Goal: Information Seeking & Learning: Learn about a topic

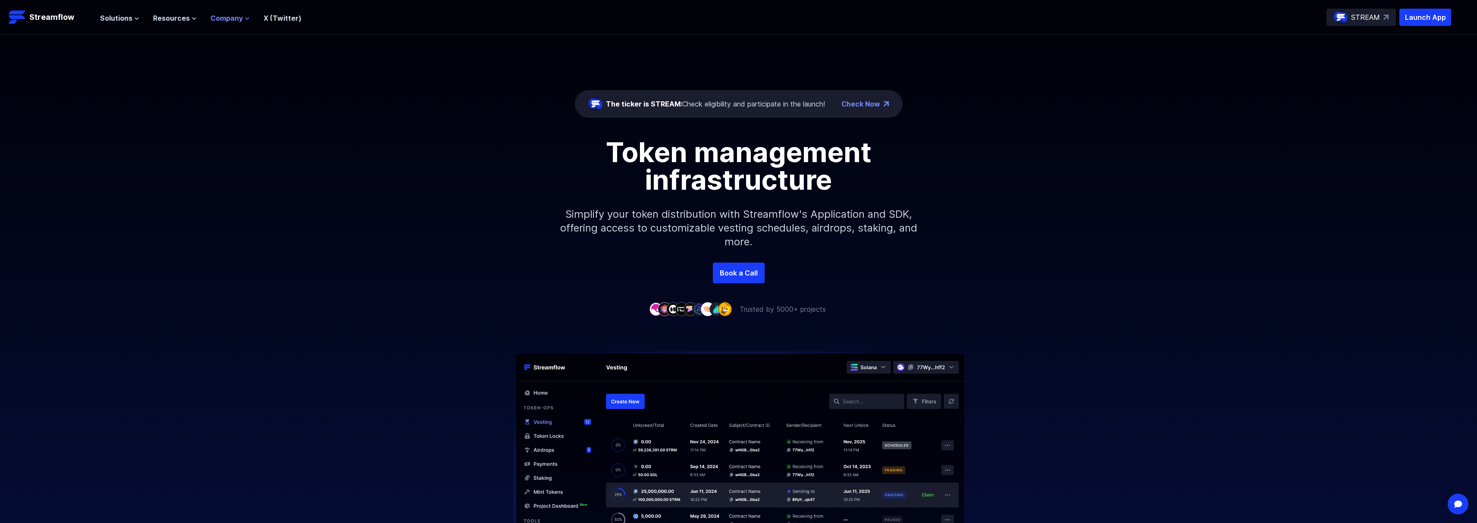
click at [225, 19] on span "Company" at bounding box center [226, 18] width 32 height 10
click at [245, 60] on p "About" at bounding box center [243, 61] width 44 height 10
click at [230, 17] on span "Company" at bounding box center [226, 18] width 32 height 10
click at [232, 58] on link "About" at bounding box center [236, 61] width 21 height 9
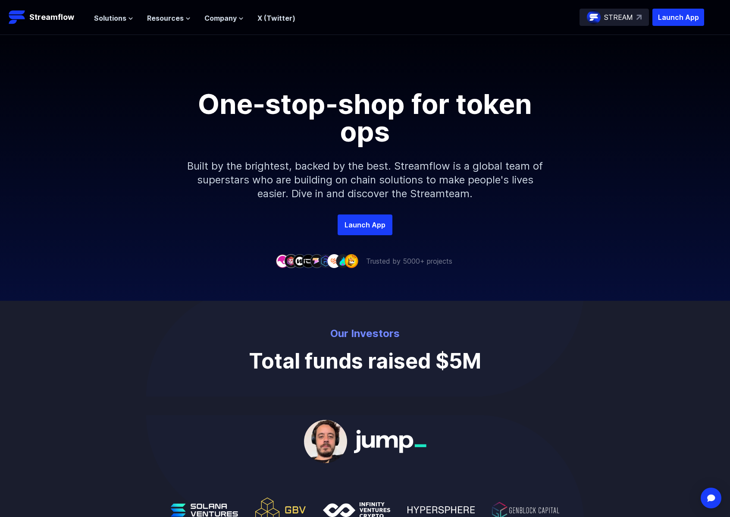
click at [238, 108] on h1 "One-stop-shop for token ops" at bounding box center [365, 117] width 388 height 55
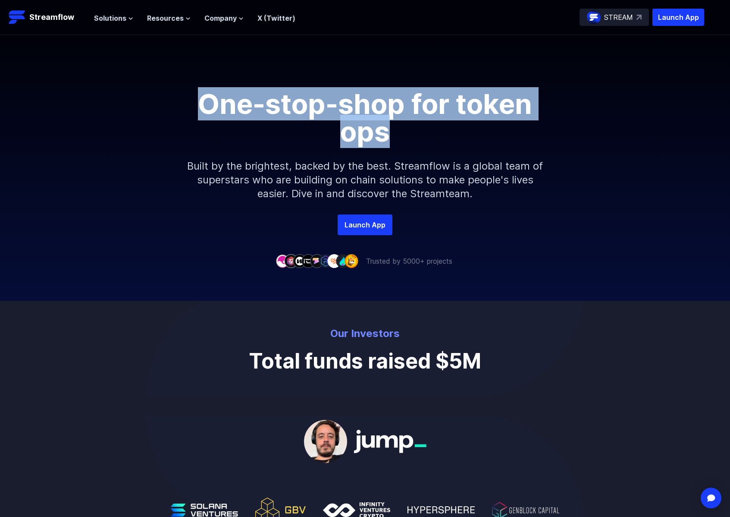
drag, startPoint x: 212, startPoint y: 101, endPoint x: 387, endPoint y: 140, distance: 178.9
click at [387, 140] on h1 "One-stop-shop for token ops" at bounding box center [365, 117] width 388 height 55
copy h1 "One-stop-shop for token ops"
drag, startPoint x: 298, startPoint y: 110, endPoint x: 186, endPoint y: 85, distance: 114.3
click at [186, 85] on div "One-stop-shop for token ops Built by the brightest, backed by the best. Streamf…" at bounding box center [365, 124] width 730 height 179
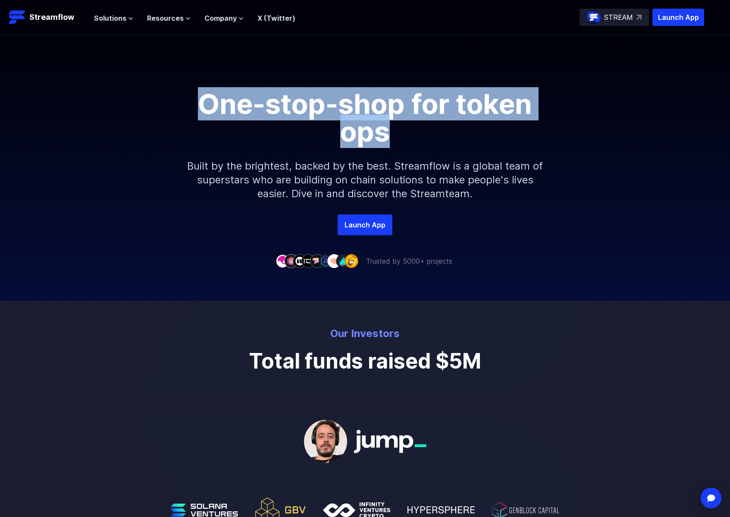
copy h1 "One-stop-shop for token ops"
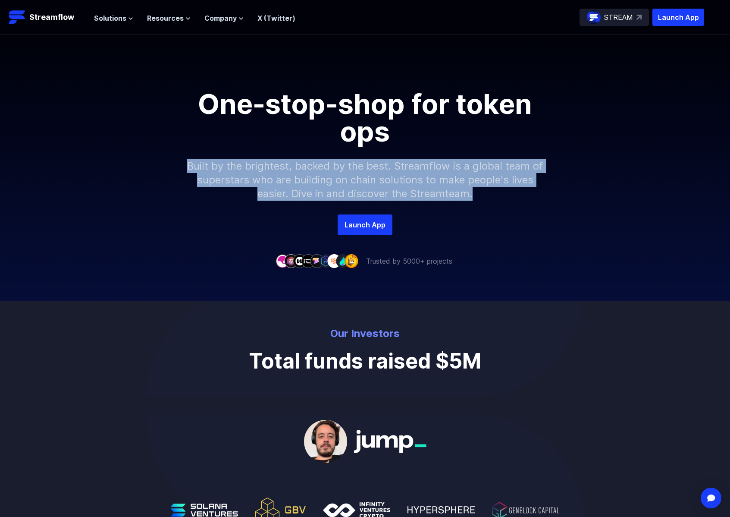
drag, startPoint x: 189, startPoint y: 162, endPoint x: 481, endPoint y: 195, distance: 294.3
click at [481, 195] on p "Built by the brightest, backed by the best. Streamflow is a global team of supe…" at bounding box center [365, 179] width 371 height 69
copy p "Built by the brightest, backed by the best. Streamflow is a global team of supe…"
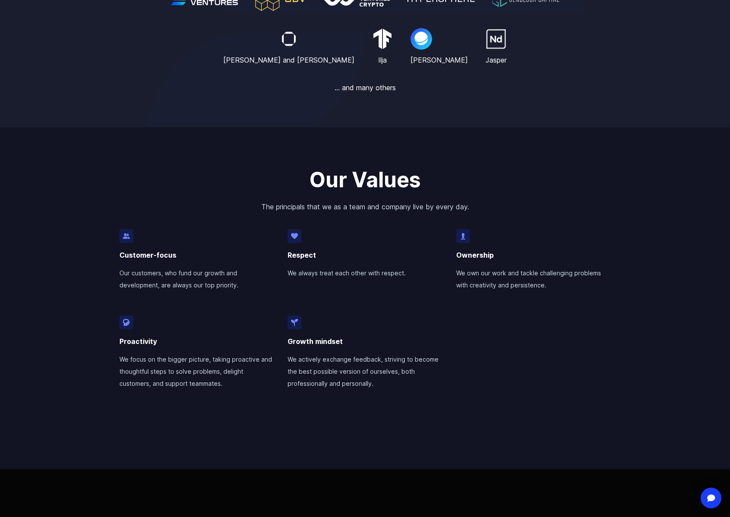
scroll to position [459, 0]
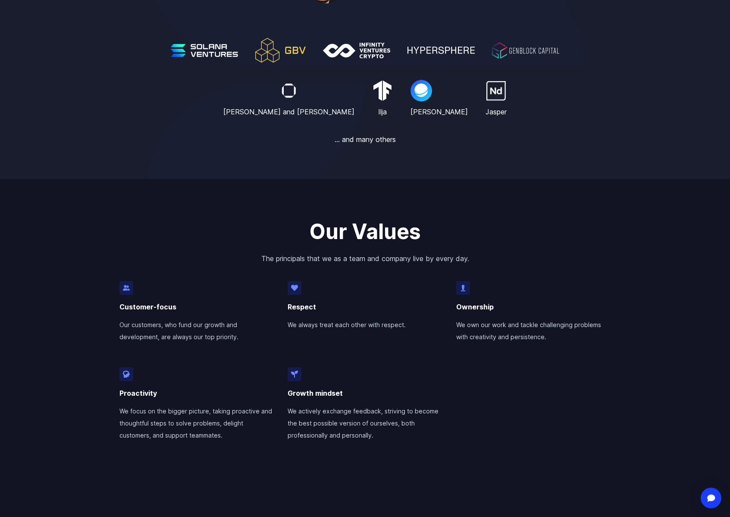
click at [453, 251] on p "The principals that we as a team and company live by every day." at bounding box center [365, 253] width 716 height 21
drag, startPoint x: 474, startPoint y: 257, endPoint x: 258, endPoint y: 254, distance: 216.1
click at [258, 254] on p "The principals that we as a team and company live by every day." at bounding box center [365, 253] width 716 height 21
copy p "The principals that we as a team and company live by every day."
drag, startPoint x: 236, startPoint y: 341, endPoint x: 106, endPoint y: 330, distance: 131.2
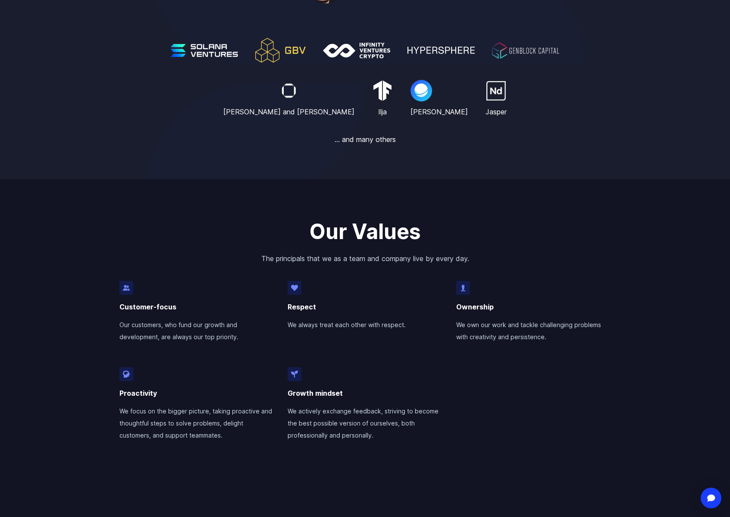
click at [106, 330] on div "Our Values The principals that we as a team and company live by every day. Cust…" at bounding box center [365, 350] width 730 height 342
copy p "Our customers, who fund our growth and development, are always our top priority."
click at [318, 328] on p "We always treat each other with respect." at bounding box center [365, 321] width 155 height 19
click at [323, 328] on p "We always treat each other with respect." at bounding box center [365, 321] width 155 height 19
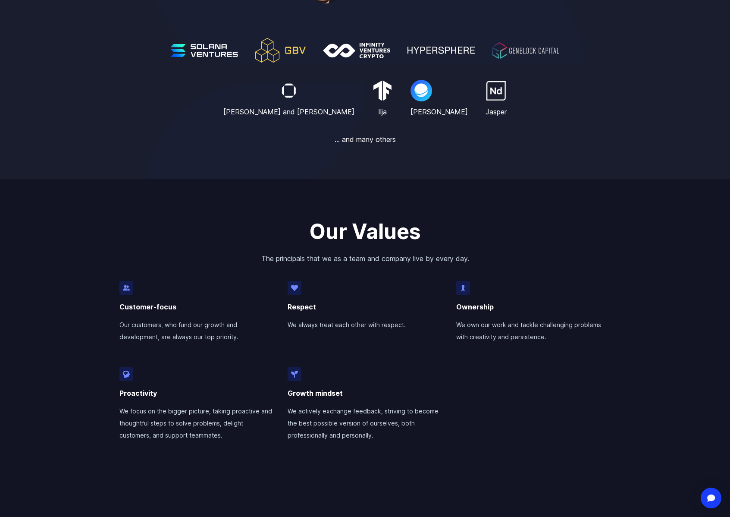
click at [416, 328] on p "We always treat each other with respect." at bounding box center [365, 321] width 155 height 19
drag, startPoint x: 388, startPoint y: 325, endPoint x: 275, endPoint y: 326, distance: 113.0
click at [275, 326] on div "Customer-focus Our customers, who fund our growth and development, are always o…" at bounding box center [365, 366] width 492 height 171
click at [334, 324] on p "We always treat each other with respect." at bounding box center [365, 321] width 155 height 19
drag, startPoint x: 415, startPoint y: 324, endPoint x: 287, endPoint y: 324, distance: 128.1
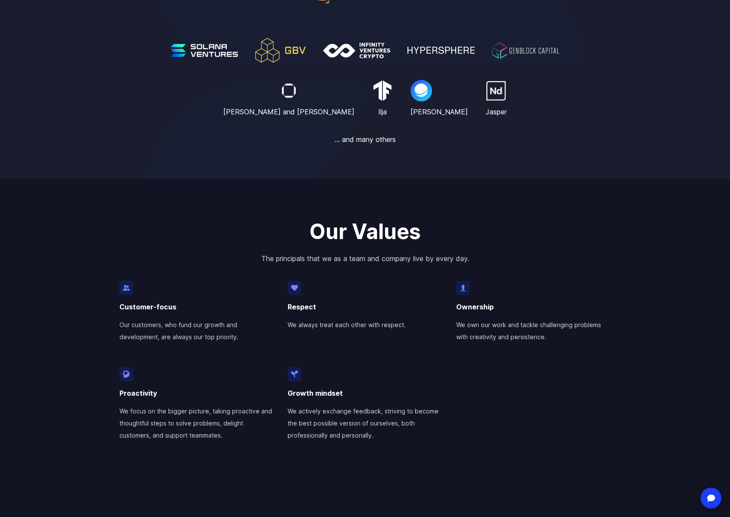
click at [288, 324] on p "We always treat each other with respect." at bounding box center [365, 321] width 155 height 19
copy p "We always treat each other with respect."
drag, startPoint x: 543, startPoint y: 337, endPoint x: 455, endPoint y: 330, distance: 88.3
click at [455, 330] on div "Customer-focus Our customers, who fund our growth and development, are always o…" at bounding box center [365, 366] width 492 height 171
copy p "We own our work and tackle challenging problems with creativity and persistence."
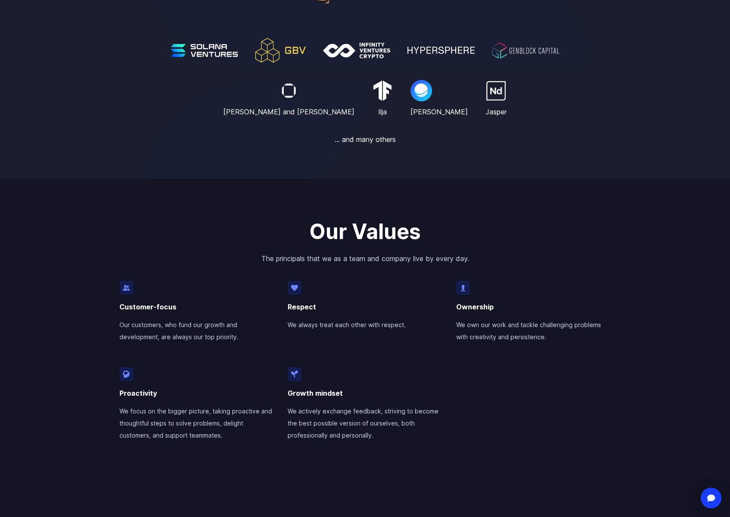
drag, startPoint x: 380, startPoint y: 440, endPoint x: 281, endPoint y: 412, distance: 103.2
click at [281, 412] on div "Customer-focus Our customers, who fund our growth and development, are always o…" at bounding box center [365, 366] width 492 height 171
copy p "We actively exchange feedback, striving to become the best possible version of …"
click at [175, 421] on p "We focus on the bigger picture, taking proactive and thoughtful steps to solve …" at bounding box center [196, 419] width 155 height 43
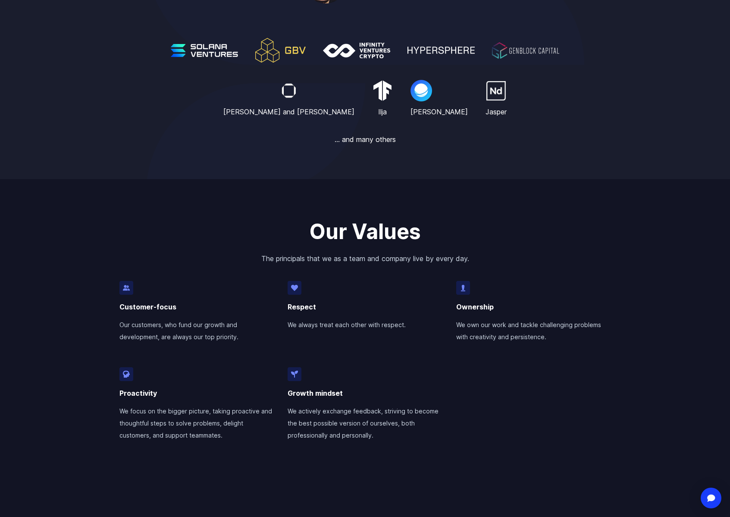
click at [224, 434] on p "We focus on the bigger picture, taking proactive and thoughtful steps to solve …" at bounding box center [196, 419] width 155 height 43
drag, startPoint x: 221, startPoint y: 437, endPoint x: 100, endPoint y: 410, distance: 124.3
click at [100, 410] on div "Our Values The principals that we as a team and company live by every day. Cust…" at bounding box center [365, 350] width 730 height 342
copy p "We focus on the bigger picture, taking proactive and thoughtful steps to solve …"
click at [483, 386] on div "Customer-focus Our customers, who fund our growth and development, are always o…" at bounding box center [365, 366] width 492 height 171
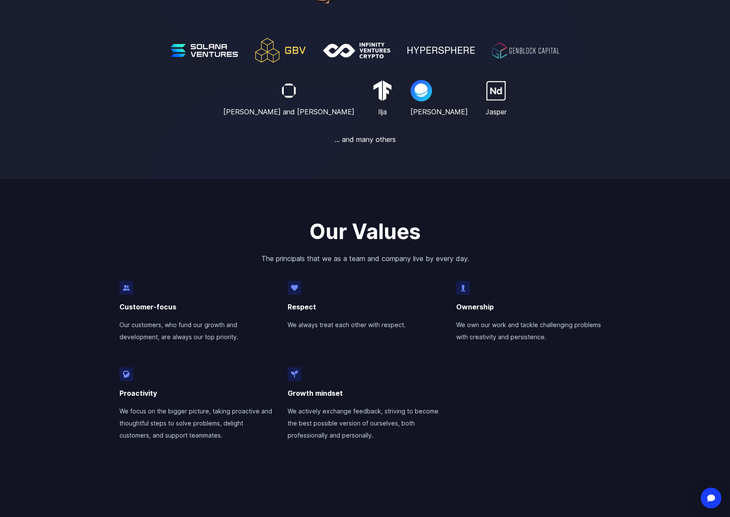
click at [345, 394] on p "Growth mindset" at bounding box center [365, 389] width 155 height 17
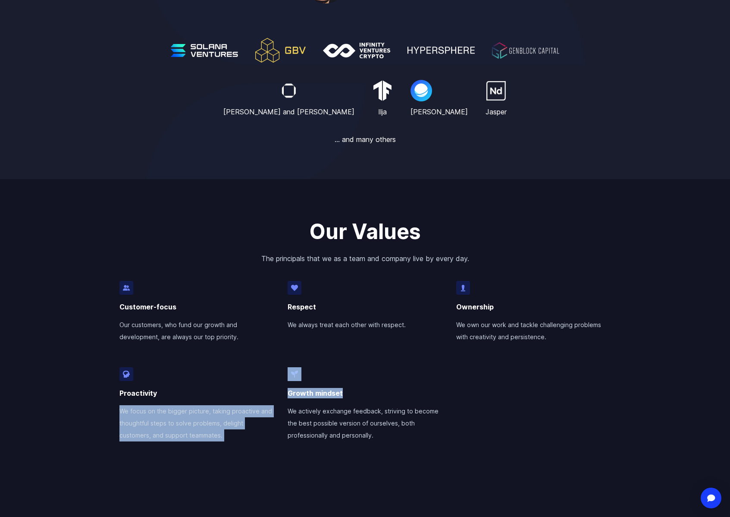
drag, startPoint x: 364, startPoint y: 392, endPoint x: 280, endPoint y: 390, distance: 83.3
click at [280, 390] on div "Customer-focus Our customers, who fund our growth and development, are always o…" at bounding box center [365, 366] width 492 height 171
click at [345, 390] on p "Growth mindset" at bounding box center [365, 389] width 155 height 17
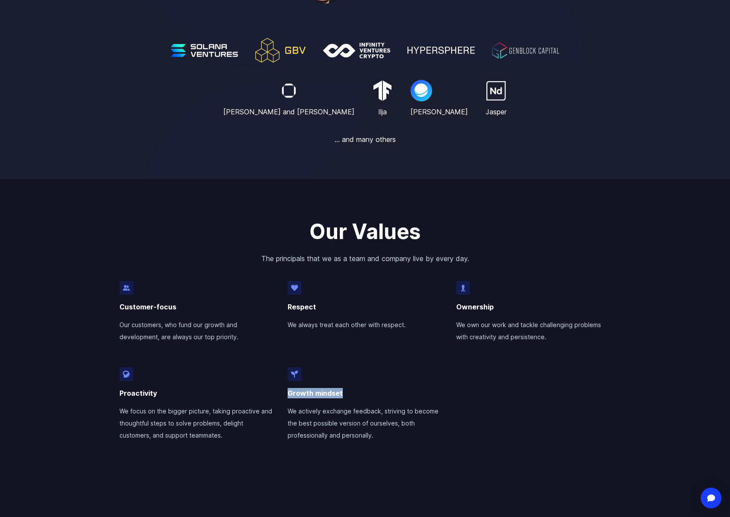
drag, startPoint x: 315, startPoint y: 396, endPoint x: 289, endPoint y: 396, distance: 26.3
click at [289, 396] on p "Growth mindset" at bounding box center [365, 389] width 155 height 17
copy p "Growth mindset"
drag, startPoint x: 159, startPoint y: 397, endPoint x: 111, endPoint y: 393, distance: 48.0
click at [111, 391] on div "Our Values The principals that we as a team and company live by every day. Cust…" at bounding box center [365, 350] width 730 height 342
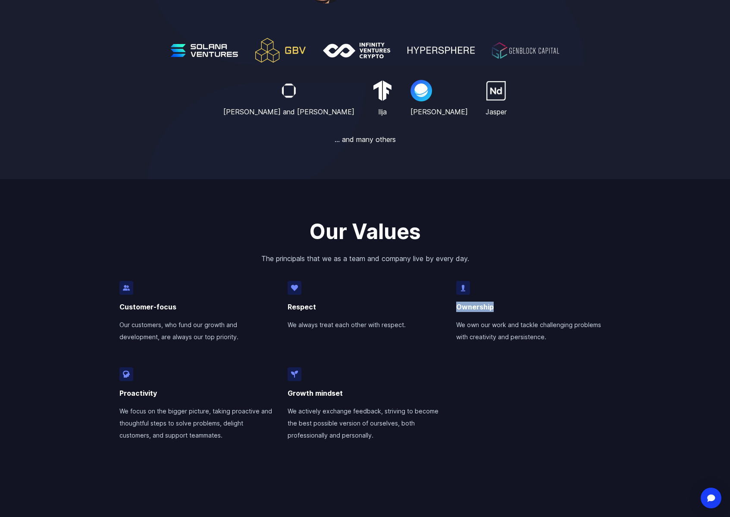
drag, startPoint x: 492, startPoint y: 305, endPoint x: 453, endPoint y: 305, distance: 38.8
click at [453, 305] on div "Customer-focus Our customers, who fund our growth and development, are always o…" at bounding box center [365, 366] width 492 height 171
drag, startPoint x: 313, startPoint y: 308, endPoint x: 317, endPoint y: 308, distance: 4.4
click at [316, 308] on p "Respect" at bounding box center [365, 303] width 155 height 17
drag, startPoint x: 316, startPoint y: 308, endPoint x: 283, endPoint y: 309, distance: 33.3
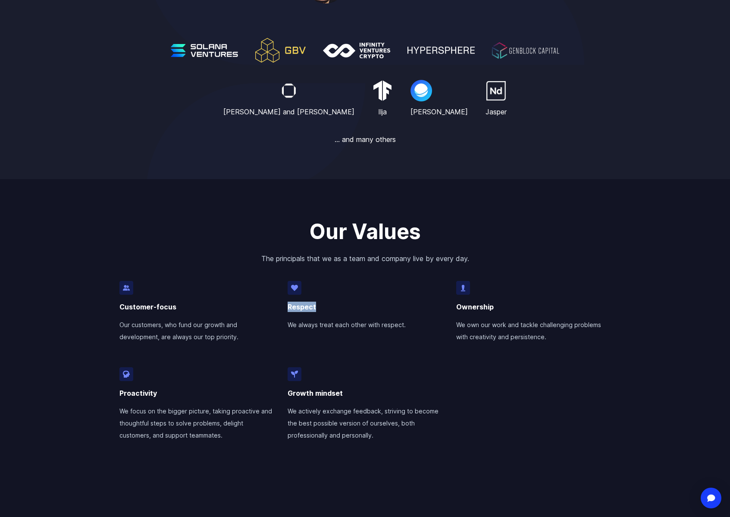
click at [283, 309] on div "Customer-focus Our customers, who fund our growth and development, are always o…" at bounding box center [365, 366] width 492 height 171
drag, startPoint x: 173, startPoint y: 310, endPoint x: 110, endPoint y: 309, distance: 62.5
click at [110, 309] on div "Our Values The principals that we as a team and company live by every day. Cust…" at bounding box center [365, 350] width 730 height 342
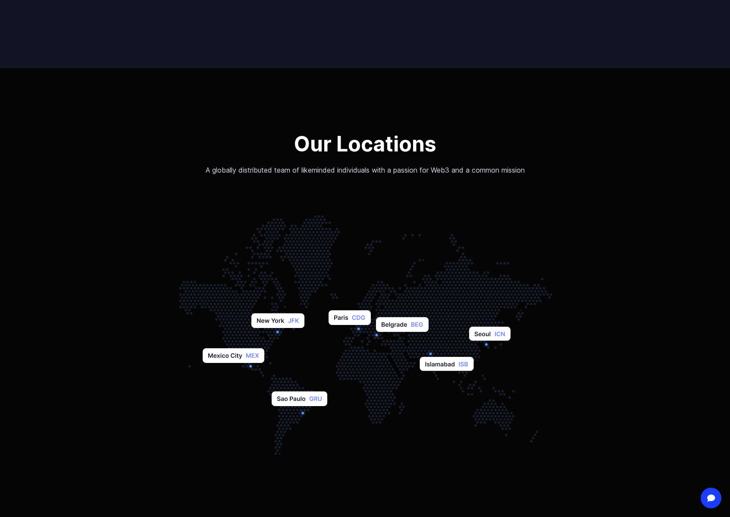
scroll to position [990, 0]
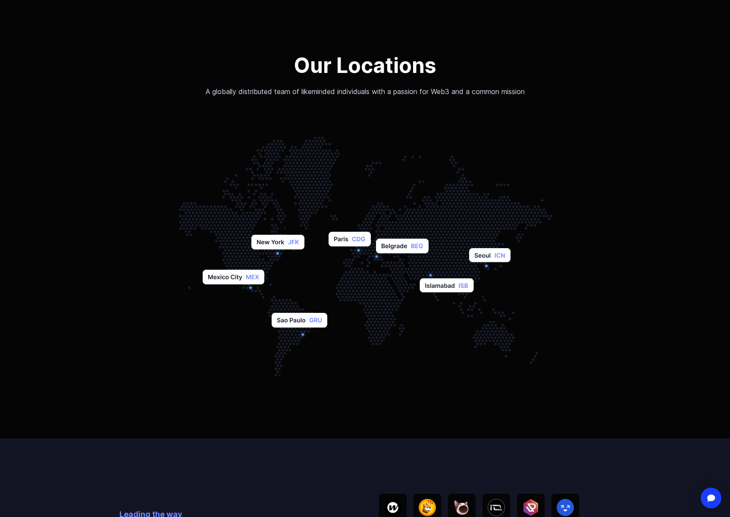
click at [198, 86] on p "A globally distributed team of likeminded individuals with a passion for Web3 a…" at bounding box center [365, 91] width 400 height 10
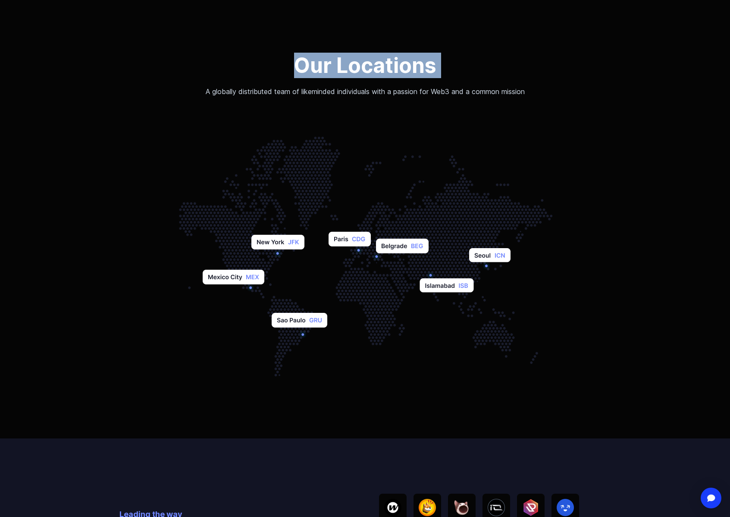
drag, startPoint x: 218, startPoint y: 88, endPoint x: 566, endPoint y: 98, distance: 348.6
click at [566, 98] on div "Our Locations A globally distributed team of likeminded individuals with a pass…" at bounding box center [365, 214] width 730 height 449
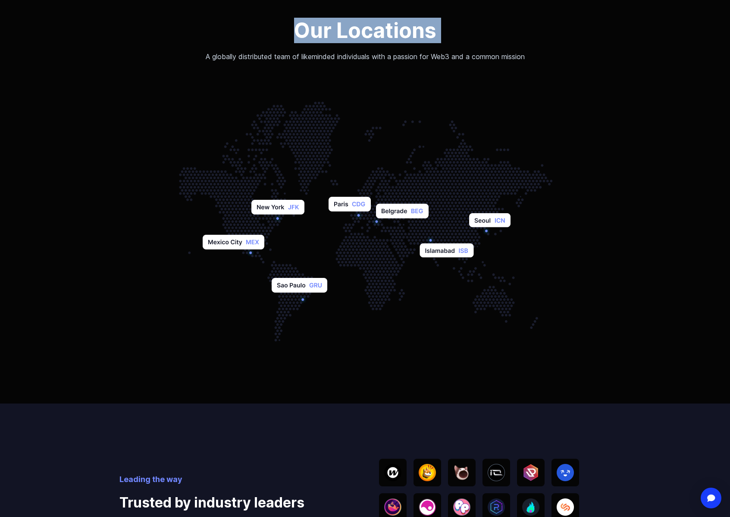
scroll to position [0, 0]
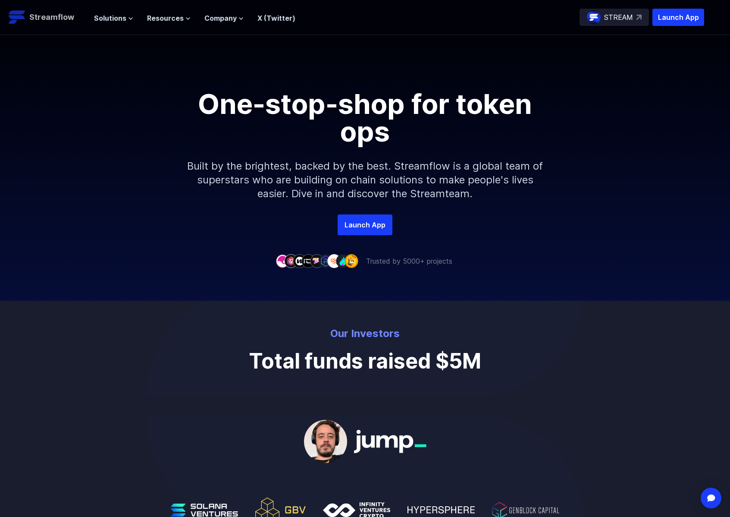
click at [65, 19] on p "Streamflow" at bounding box center [51, 17] width 45 height 12
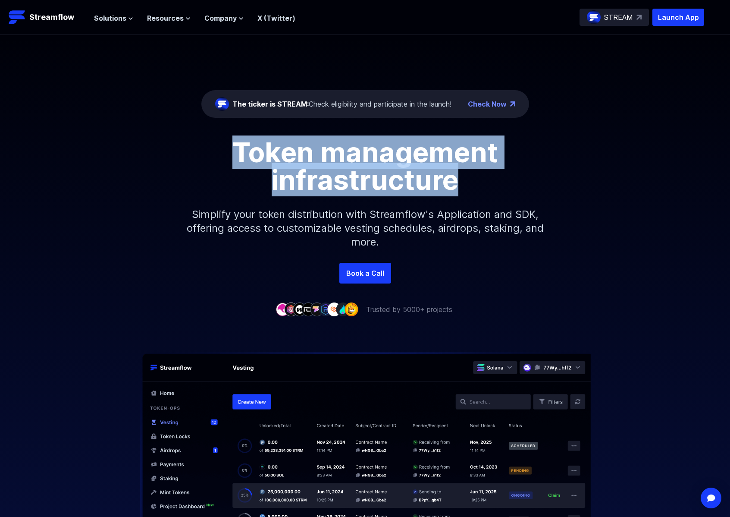
drag, startPoint x: 408, startPoint y: 174, endPoint x: 199, endPoint y: 136, distance: 212.6
click at [199, 136] on div "The ticker is STREAM: Check eligibility and participate in the launch! Check No…" at bounding box center [365, 149] width 730 height 228
copy h1 "Token management infrastructure"
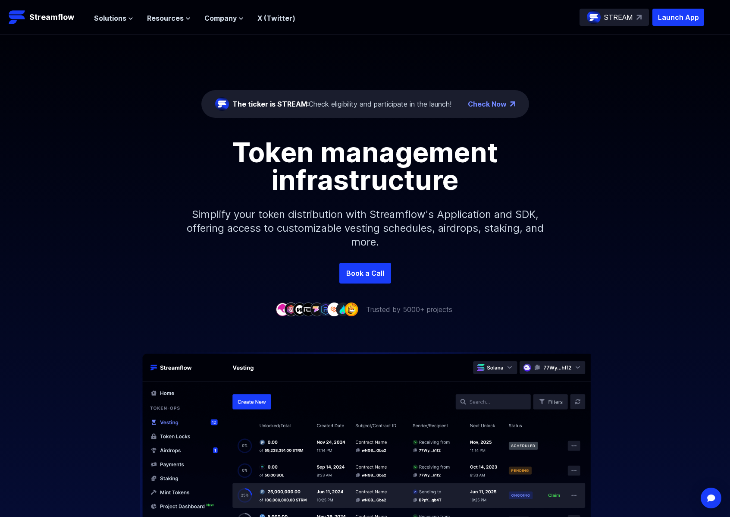
click at [238, 223] on p "Simplify your token distribution with Streamflow's Application and SDK, offerin…" at bounding box center [365, 228] width 371 height 69
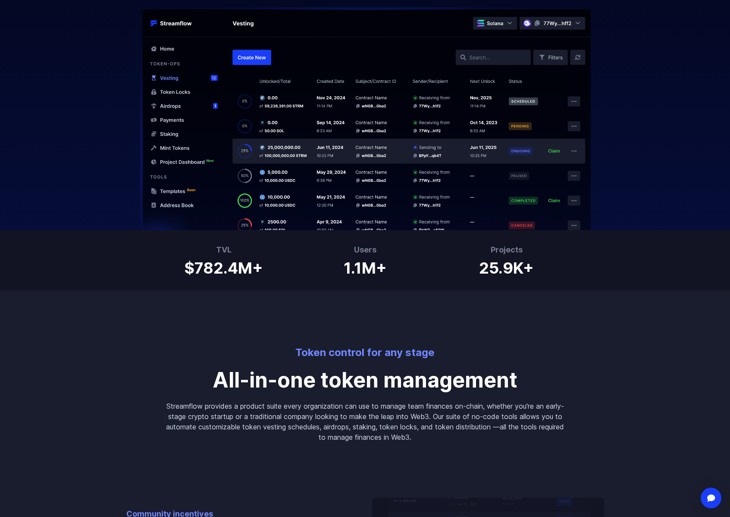
scroll to position [503, 0]
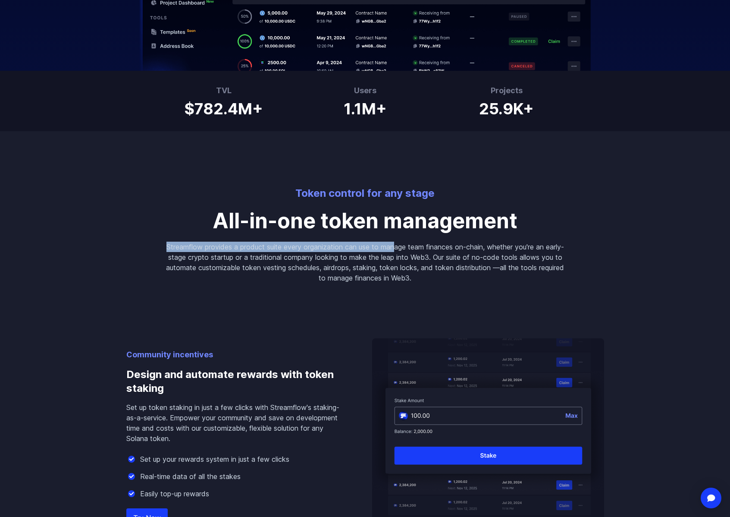
drag, startPoint x: 173, startPoint y: 247, endPoint x: 408, endPoint y: 249, distance: 235.1
click at [405, 249] on p "Streamflow provides a product suite every organization can use to manage team f…" at bounding box center [365, 262] width 400 height 41
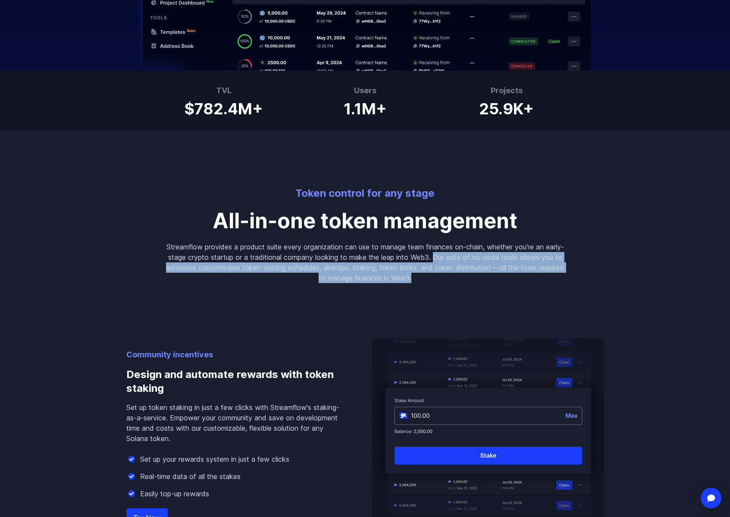
drag, startPoint x: 455, startPoint y: 256, endPoint x: 457, endPoint y: 278, distance: 22.1
click at [457, 278] on p "Streamflow provides a product suite every organization can use to manage team f…" at bounding box center [365, 262] width 400 height 41
copy p "Our suite of no-code tools allows you to automate customizable token vesting sc…"
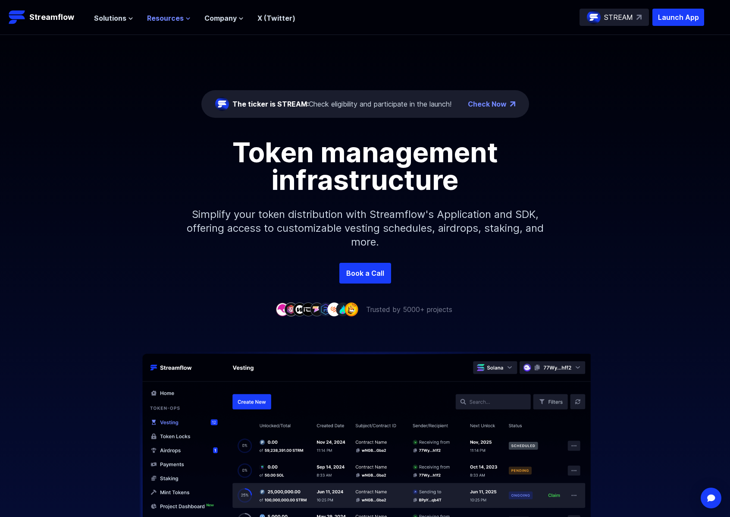
click at [176, 21] on span "Resources" at bounding box center [165, 18] width 37 height 10
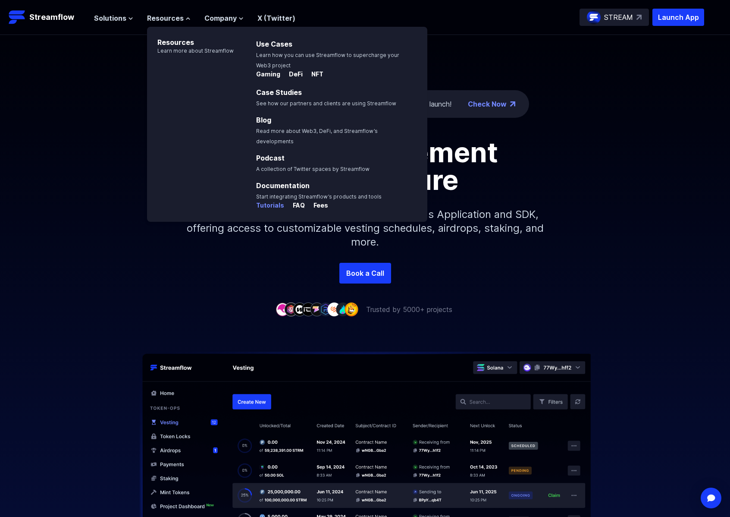
click at [270, 201] on p "Tutorials" at bounding box center [270, 205] width 28 height 9
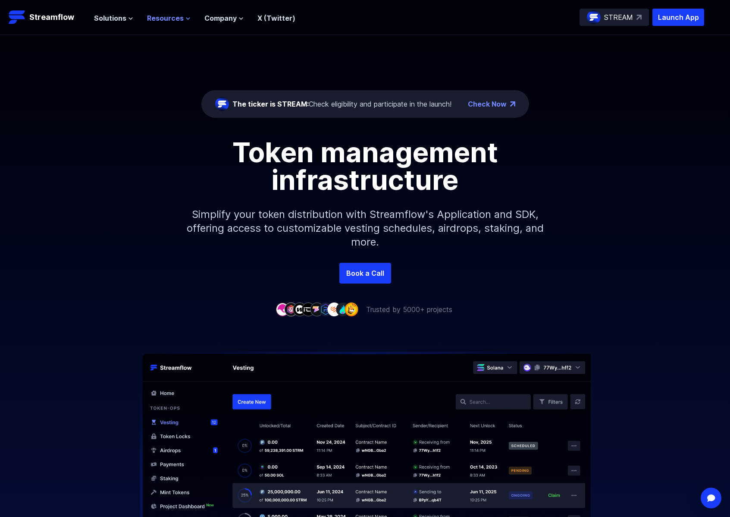
click at [159, 18] on span "Resources" at bounding box center [165, 18] width 37 height 10
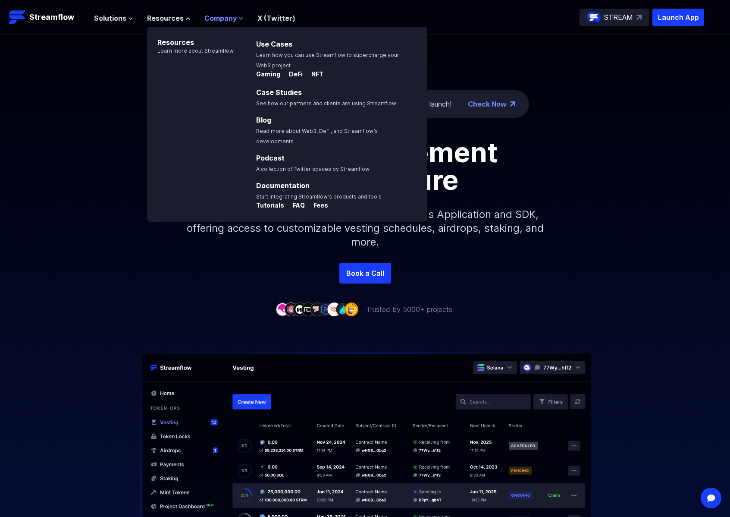
click at [221, 18] on span "Company" at bounding box center [220, 18] width 32 height 10
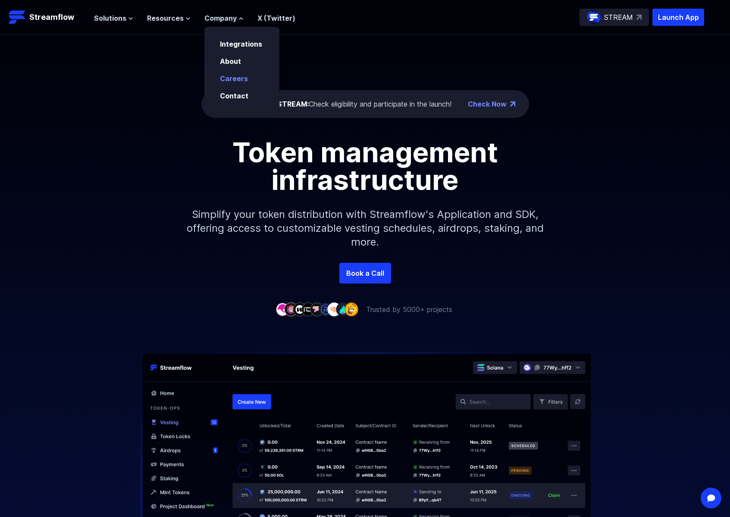
scroll to position [0, 0]
click at [43, 18] on p "Streamflow" at bounding box center [51, 17] width 45 height 12
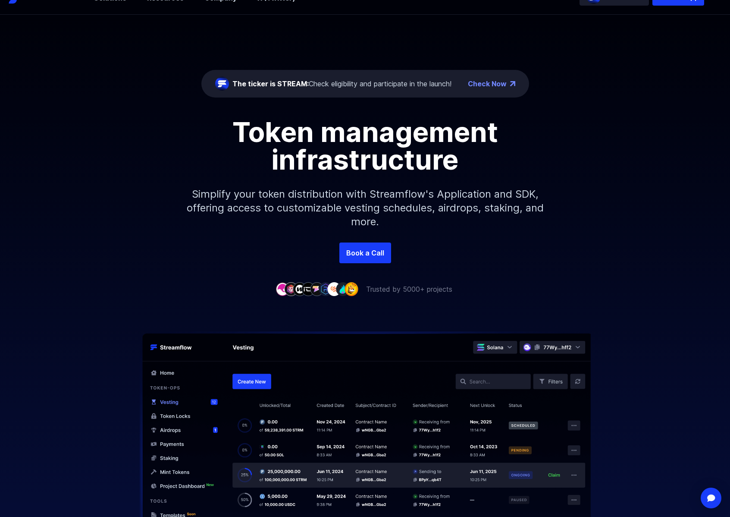
scroll to position [12, 0]
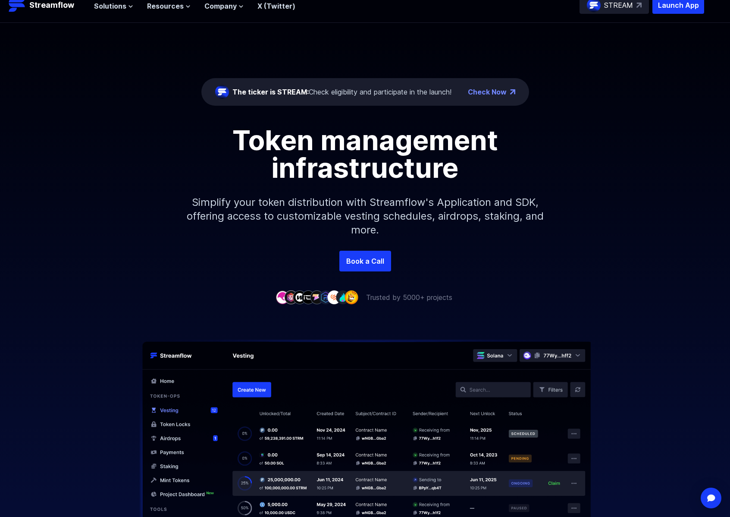
click at [391, 259] on div "Book a Call" at bounding box center [365, 261] width 730 height 21
click at [373, 262] on link "Book a Call" at bounding box center [365, 261] width 52 height 21
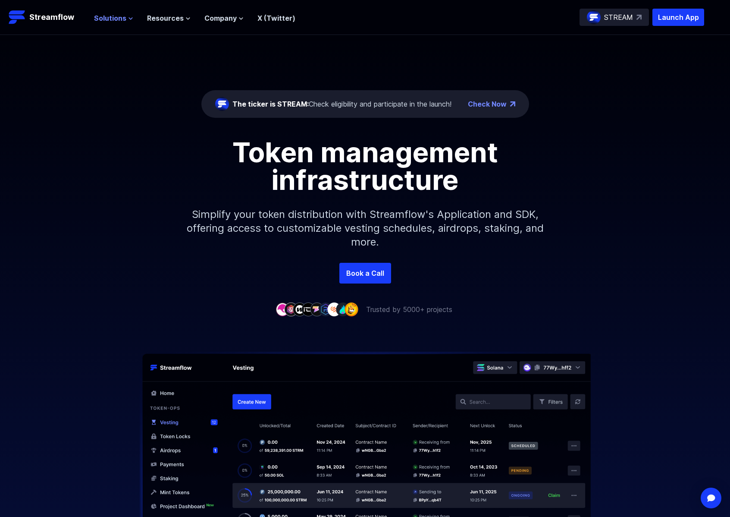
click at [120, 17] on span "Solutions" at bounding box center [110, 18] width 32 height 10
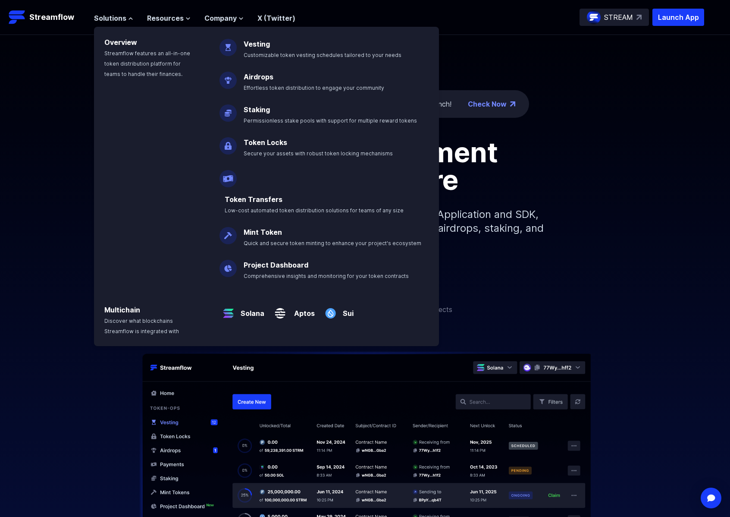
click at [84, 43] on div "The ticker is STREAM: Check eligibility and participate in the launch! Check No…" at bounding box center [365, 149] width 730 height 228
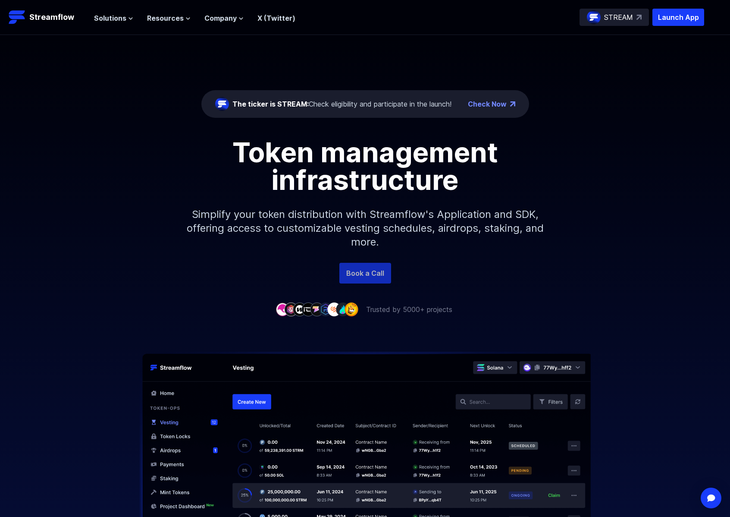
click at [377, 279] on link "Book a Call" at bounding box center [365, 273] width 52 height 21
